Goal: Task Accomplishment & Management: Manage account settings

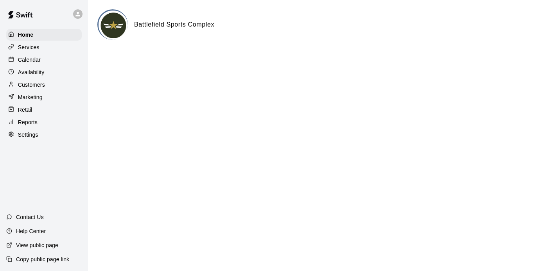
click at [34, 61] on p "Calendar" at bounding box center [29, 60] width 23 height 8
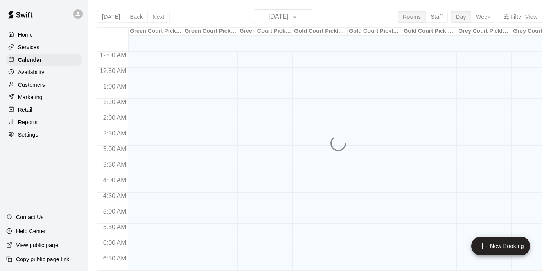
scroll to position [291, 0]
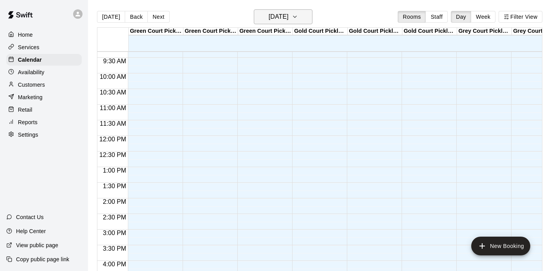
click at [271, 12] on h6 "[DATE]" at bounding box center [278, 16] width 20 height 11
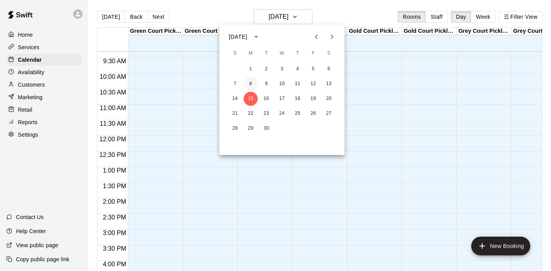
click at [247, 85] on button "8" at bounding box center [250, 84] width 14 height 14
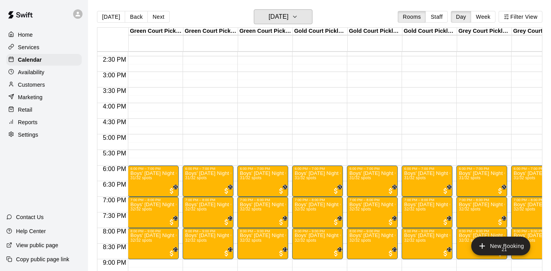
scroll to position [451, 0]
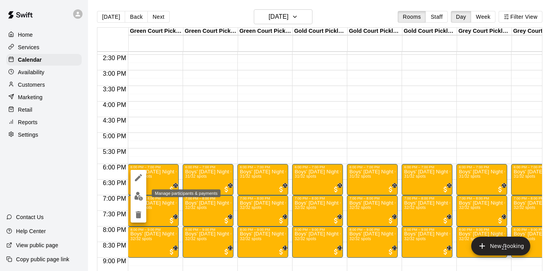
click at [140, 194] on img "edit" at bounding box center [138, 196] width 9 height 9
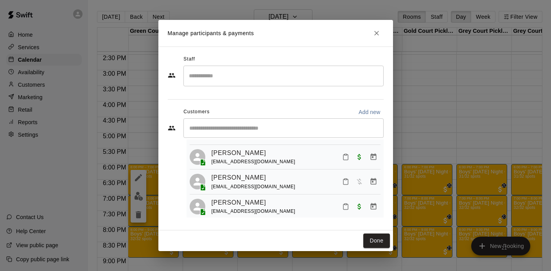
scroll to position [72, 0]
drag, startPoint x: 260, startPoint y: 204, endPoint x: 211, endPoint y: 203, distance: 49.2
click at [211, 203] on div "[PERSON_NAME] [EMAIL_ADDRESS][DOMAIN_NAME]" at bounding box center [285, 208] width 191 height 18
copy span "[EMAIL_ADDRESS][DOMAIN_NAME]"
drag, startPoint x: 224, startPoint y: 205, endPoint x: 508, endPoint y: 0, distance: 349.8
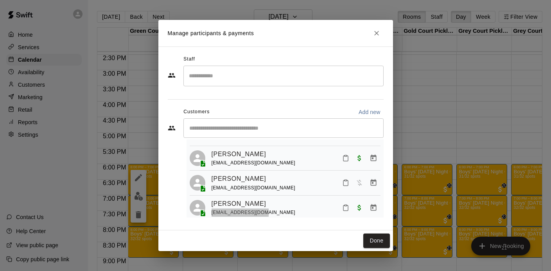
click at [0, 0] on div "Manage participants & payments Staff ​ Customers Add new ​ 31 customers (Capaci…" at bounding box center [275, 135] width 551 height 271
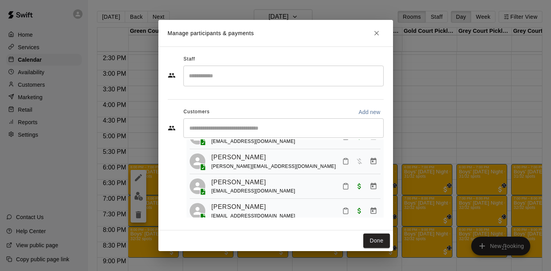
scroll to position [667, 0]
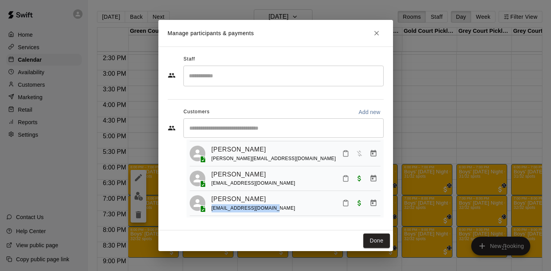
drag, startPoint x: 270, startPoint y: 188, endPoint x: 210, endPoint y: 188, distance: 60.2
click at [210, 194] on div "[PERSON_NAME] [EMAIL_ADDRESS][DOMAIN_NAME]" at bounding box center [285, 203] width 191 height 18
copy span "[EMAIL_ADDRESS][DOMAIN_NAME]"
click at [375, 30] on icon "Close" at bounding box center [376, 33] width 8 height 8
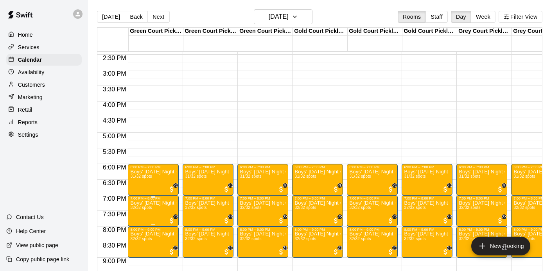
click at [133, 229] on button "edit" at bounding box center [139, 227] width 16 height 15
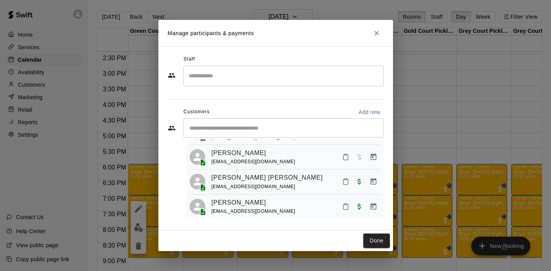
scroll to position [49, 0]
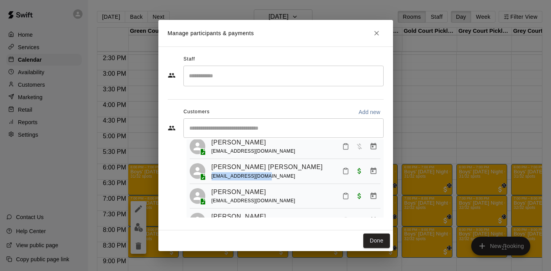
drag, startPoint x: 270, startPoint y: 181, endPoint x: 211, endPoint y: 179, distance: 59.0
click at [211, 179] on div "[EMAIL_ADDRESS][DOMAIN_NAME]" at bounding box center [268, 176] width 115 height 8
copy span "[EMAIL_ADDRESS][DOMAIN_NAME]"
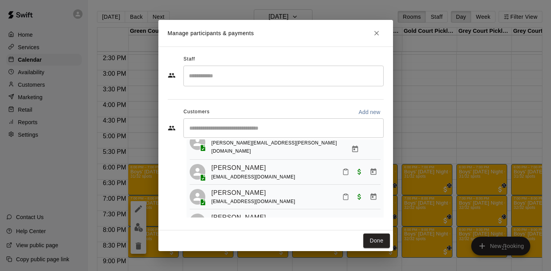
scroll to position [183, 0]
drag, startPoint x: 258, startPoint y: 169, endPoint x: 210, endPoint y: 168, distance: 48.1
click at [210, 168] on div "[PERSON_NAME] [EMAIL_ADDRESS][DOMAIN_NAME]" at bounding box center [285, 171] width 191 height 18
copy span "[EMAIL_ADDRESS][DOMAIN_NAME]"
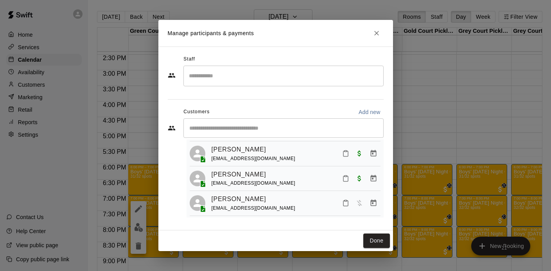
scroll to position [683, 0]
drag, startPoint x: 263, startPoint y: 174, endPoint x: 211, endPoint y: 177, distance: 52.5
click at [211, 177] on div "[PERSON_NAME] [EMAIL_ADDRESS][DOMAIN_NAME]" at bounding box center [295, 178] width 169 height 18
copy span "[EMAIL_ADDRESS][DOMAIN_NAME]"
